Goal: Task Accomplishment & Management: Use online tool/utility

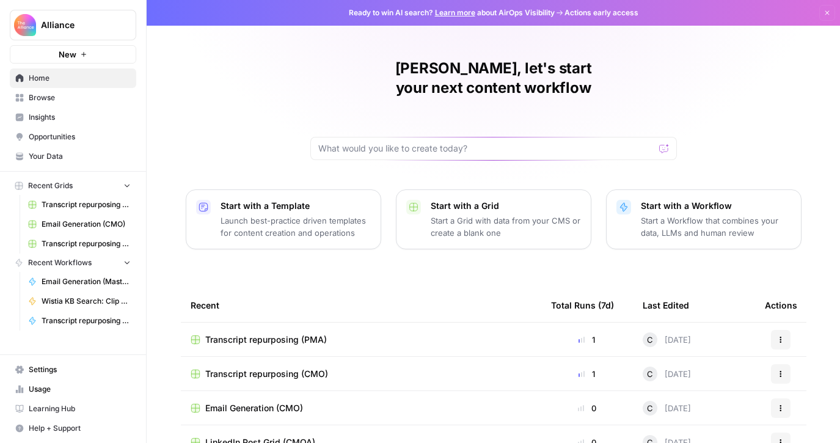
click at [284, 368] on span "Transcript repurposing (CMO)" at bounding box center [266, 374] width 123 height 12
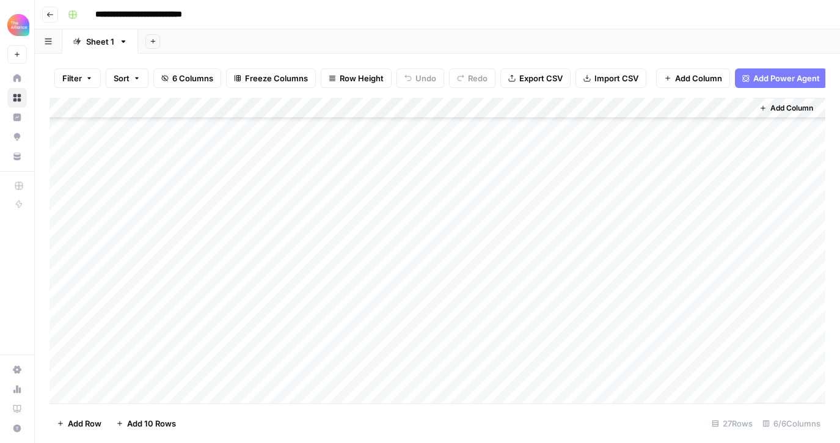
scroll to position [162, 0]
click at [179, 253] on div "Add Column" at bounding box center [437, 250] width 776 height 305
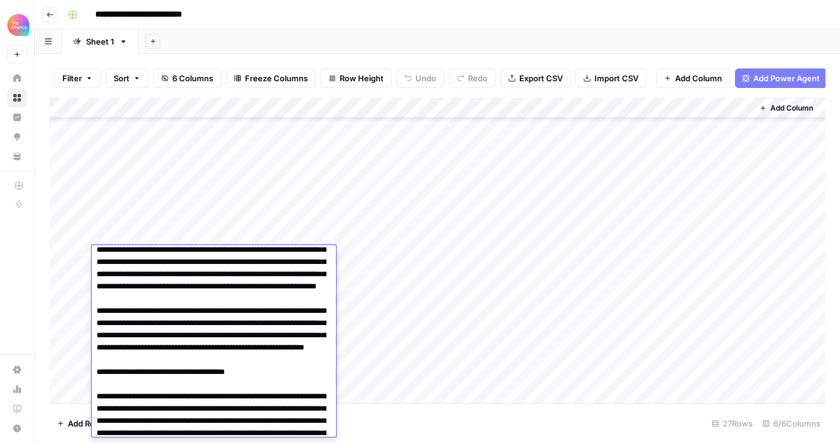
scroll to position [46, 0]
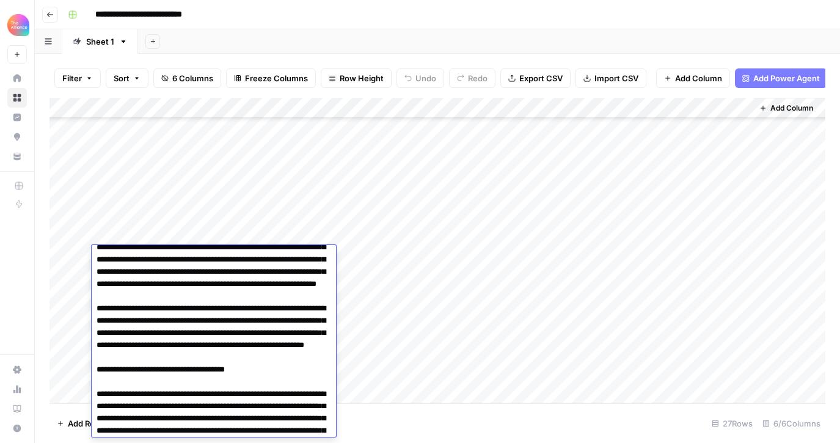
click at [463, 277] on div "Add Column" at bounding box center [437, 250] width 776 height 305
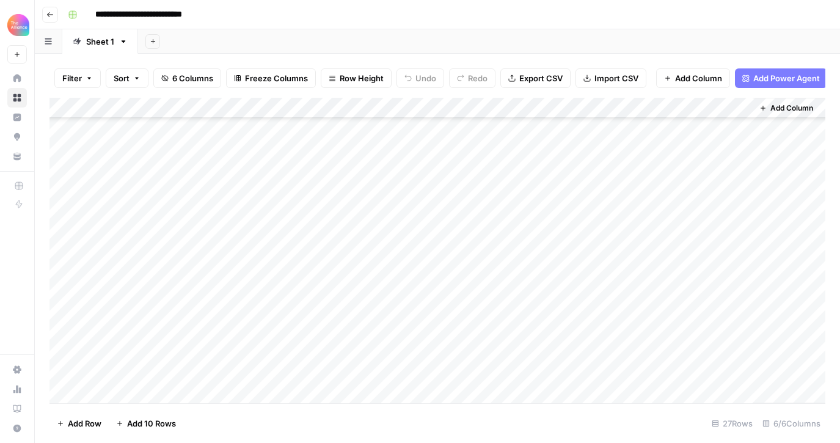
click at [130, 275] on div "Add Column" at bounding box center [437, 250] width 776 height 305
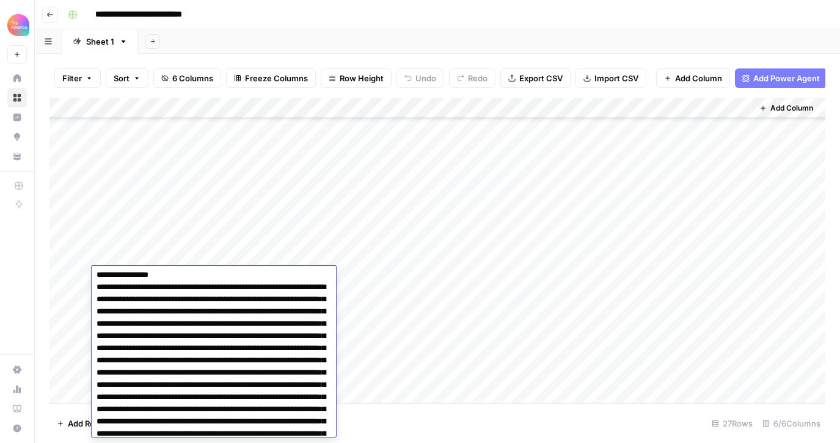
scroll to position [216, 0]
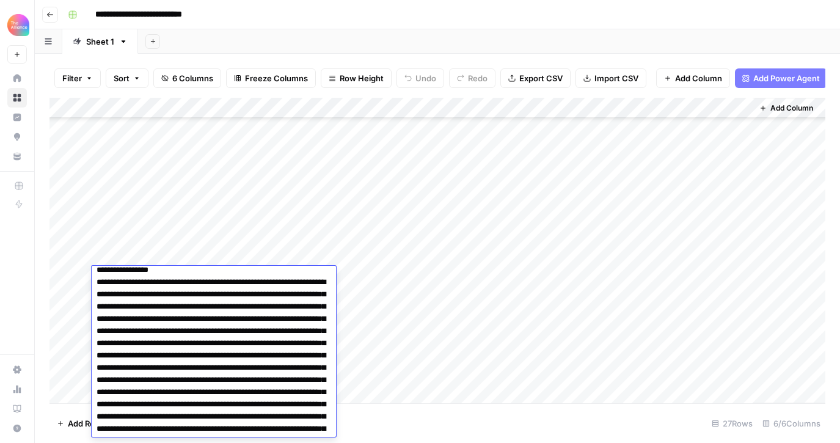
click at [73, 276] on div "Add Column" at bounding box center [437, 250] width 776 height 305
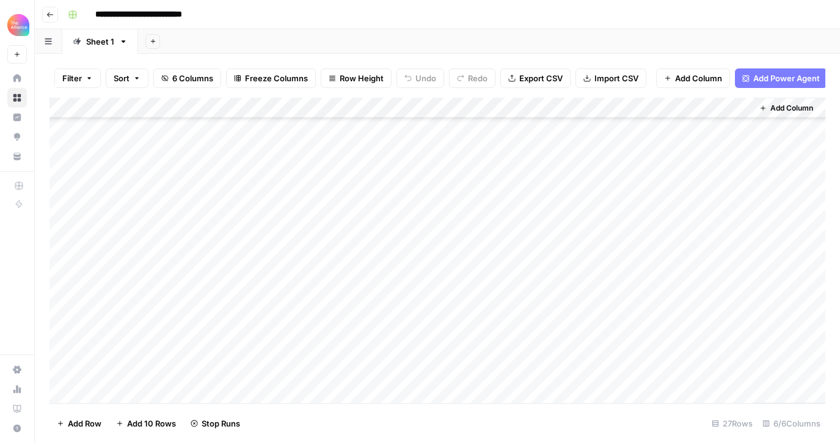
click at [79, 275] on div "Add Column" at bounding box center [437, 250] width 776 height 305
click at [739, 274] on div "Add Column" at bounding box center [437, 250] width 776 height 305
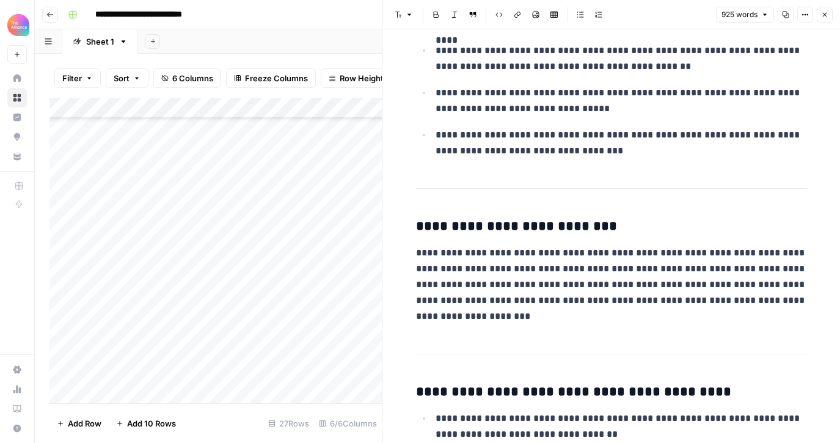
scroll to position [558, 0]
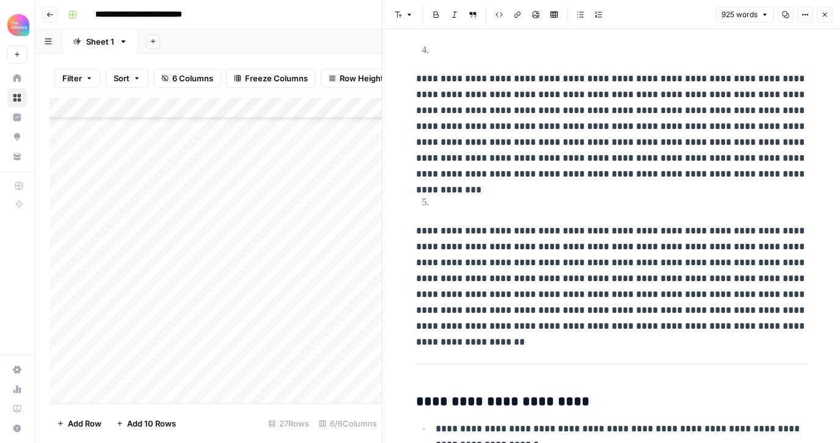
click at [819, 15] on button "Close" at bounding box center [825, 15] width 16 height 16
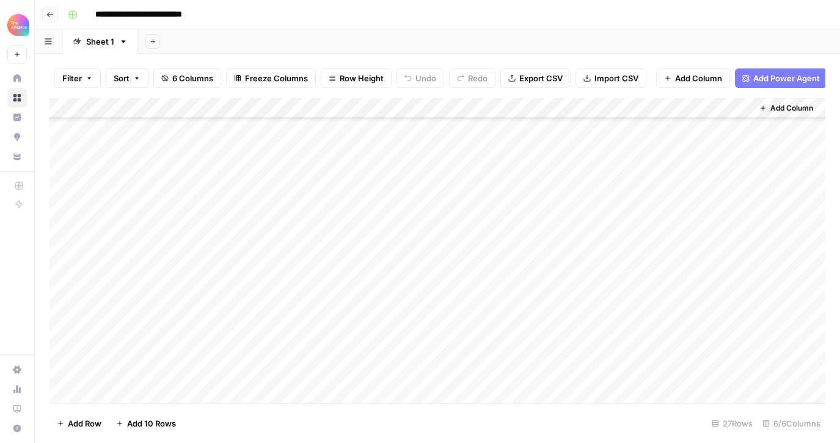
click at [49, 13] on icon "button" at bounding box center [49, 14] width 7 height 7
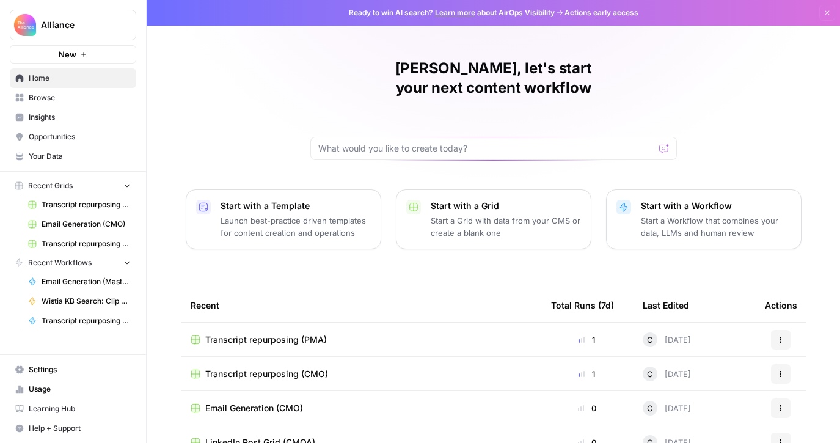
click at [277, 333] on span "Transcript repurposing (PMA)" at bounding box center [266, 339] width 122 height 12
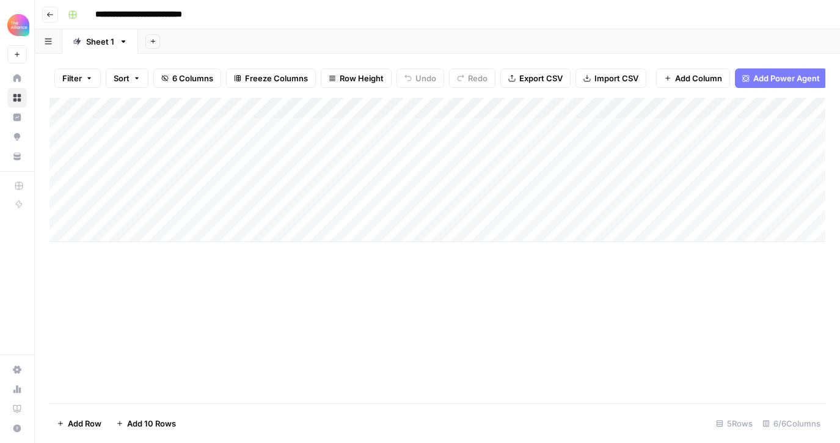
click at [162, 168] on div "Add Column" at bounding box center [437, 170] width 776 height 144
click at [136, 163] on div "Add Column" at bounding box center [437, 170] width 776 height 144
type textarea "**********"
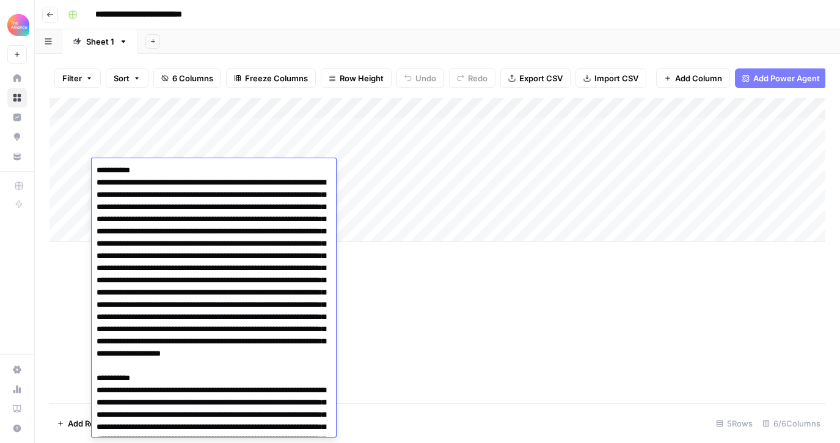
scroll to position [4135, 0]
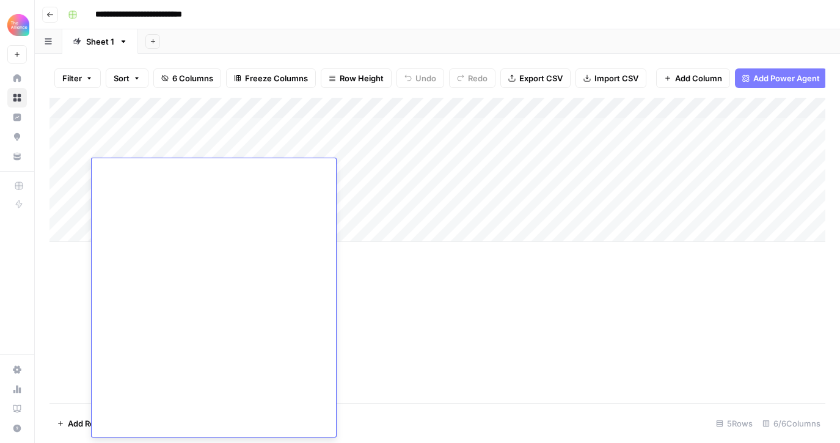
click at [362, 180] on div "Add Column" at bounding box center [437, 170] width 776 height 144
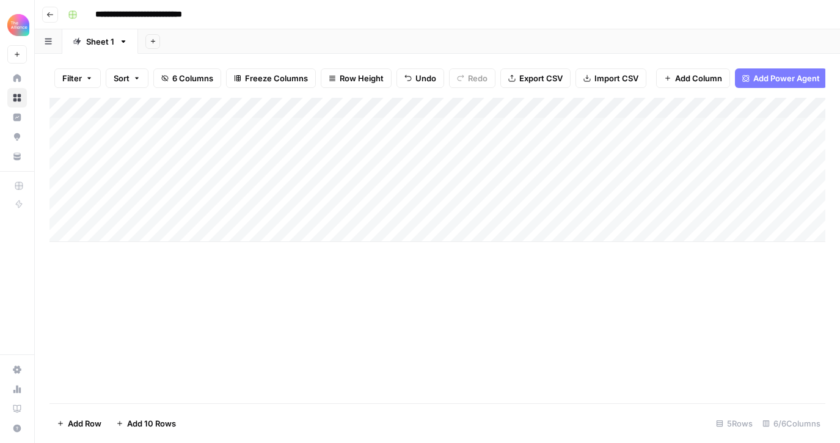
click at [332, 174] on div "Add Column" at bounding box center [437, 170] width 776 height 144
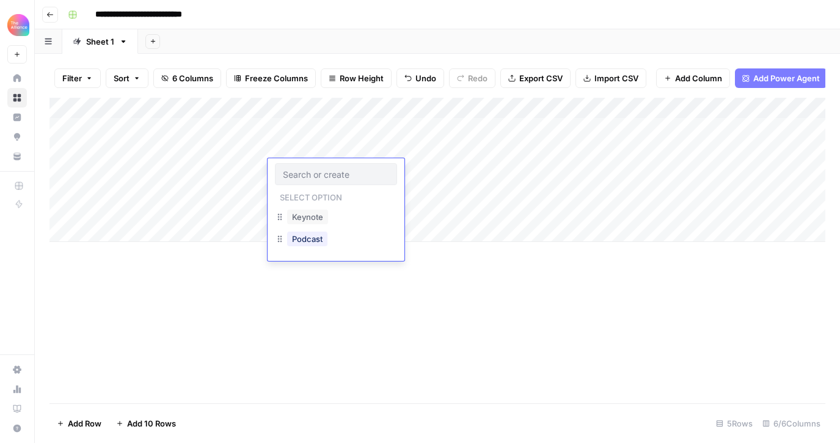
click at [332, 174] on input "text" at bounding box center [336, 174] width 106 height 11
click at [321, 235] on button "Podcast" at bounding box center [307, 238] width 40 height 15
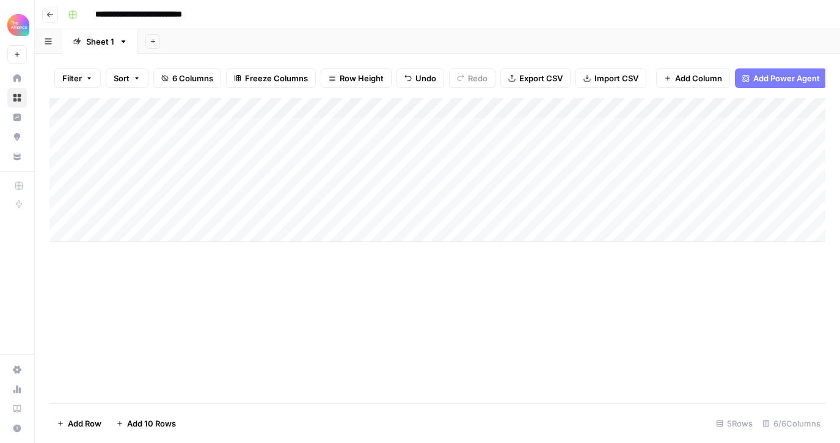
click at [389, 169] on div "Add Column" at bounding box center [437, 170] width 776 height 144
click at [624, 169] on div "Add Column" at bounding box center [437, 170] width 776 height 144
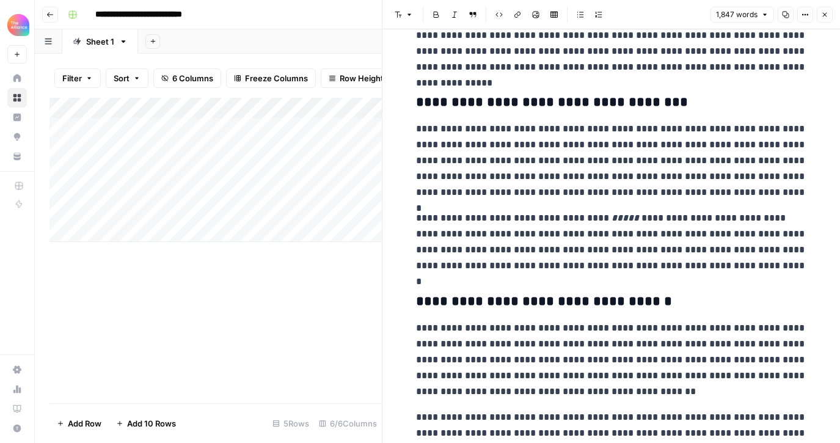
scroll to position [3349, 0]
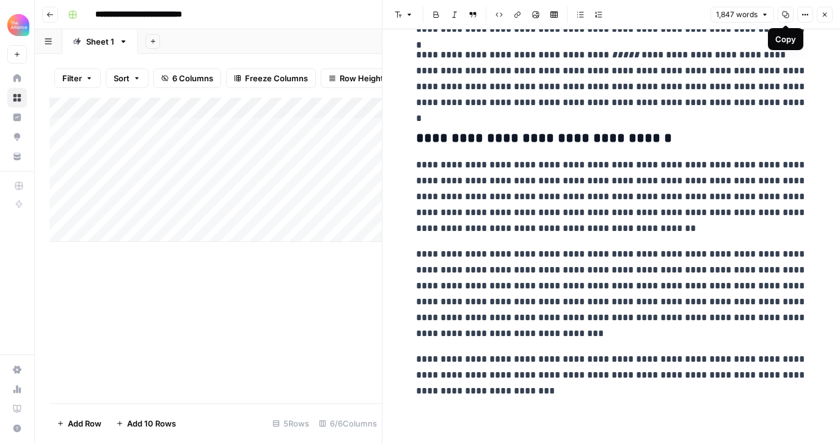
click at [785, 16] on icon "button" at bounding box center [785, 15] width 7 height 7
click at [823, 396] on icon "close" at bounding box center [822, 395] width 9 height 10
click at [823, 18] on icon "button" at bounding box center [824, 14] width 7 height 7
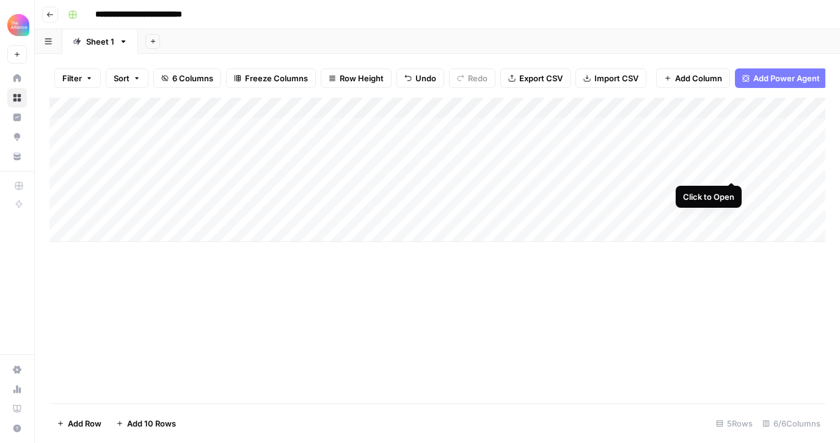
click at [730, 172] on div "Add Column" at bounding box center [437, 170] width 776 height 144
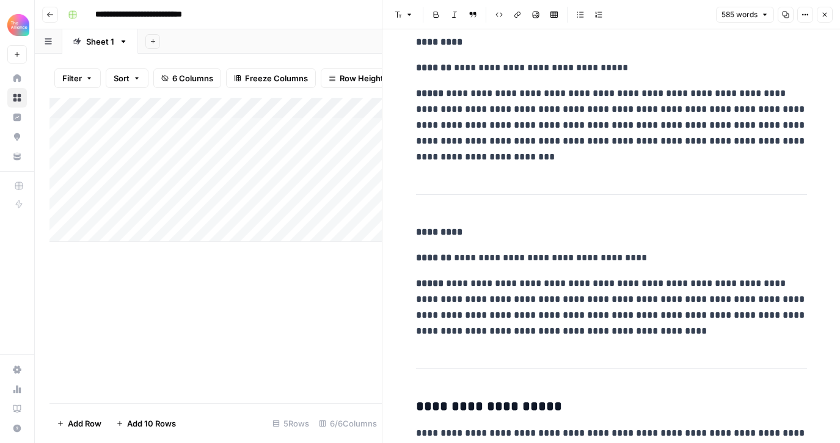
scroll to position [989, 0]
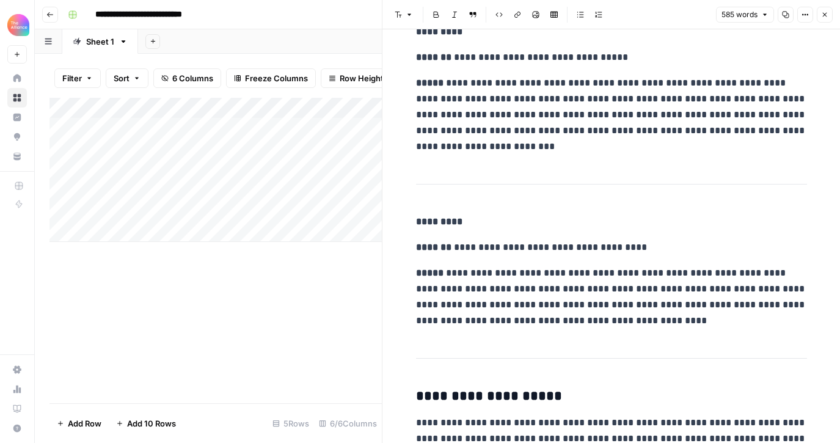
click at [823, 15] on icon "button" at bounding box center [825, 15] width 4 height 4
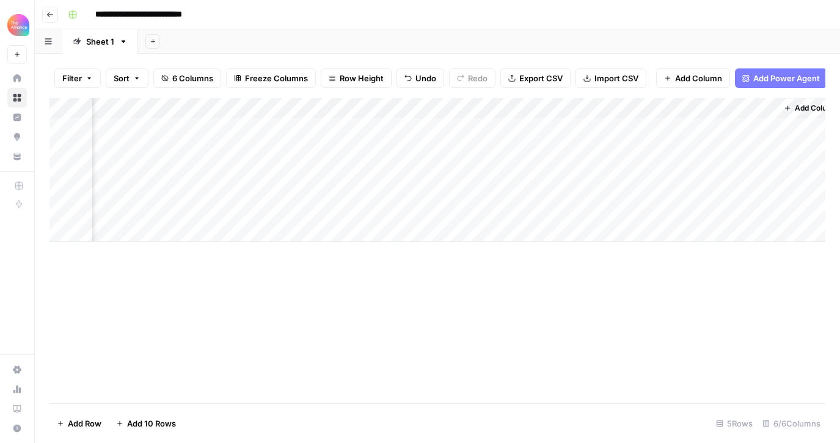
scroll to position [0, 77]
click at [763, 169] on div "Add Column" at bounding box center [437, 170] width 776 height 144
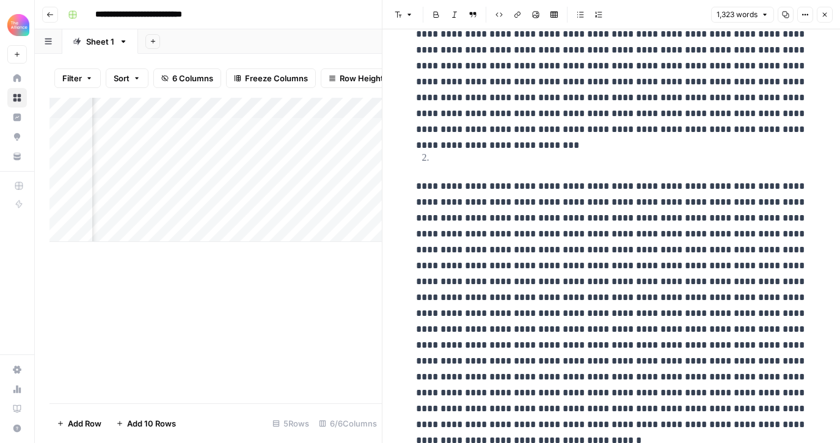
scroll to position [182, 0]
